Goal: Information Seeking & Learning: Learn about a topic

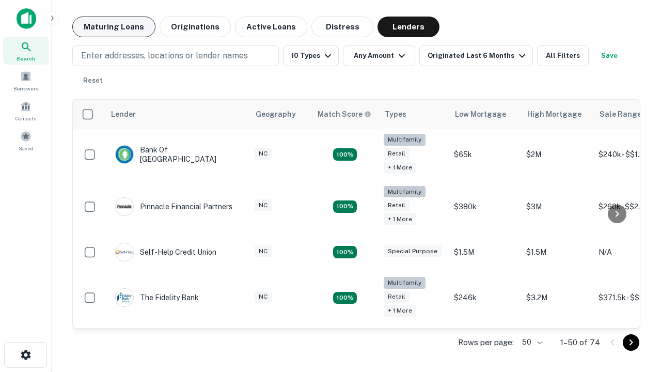
click at [114, 27] on button "Maturing Loans" at bounding box center [113, 27] width 83 height 21
